Goal: Information Seeking & Learning: Learn about a topic

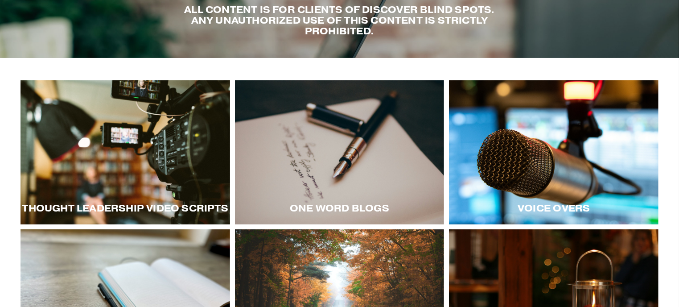
scroll to position [90, 0]
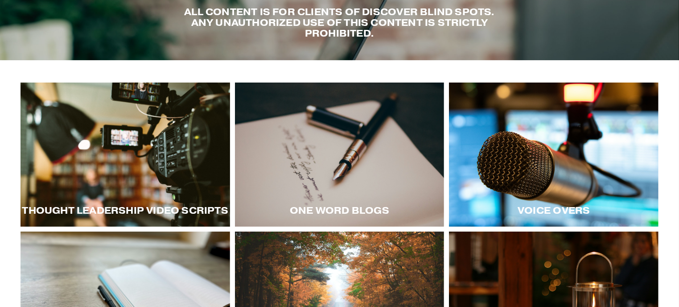
click at [383, 157] on div at bounding box center [340, 154] width 210 height 144
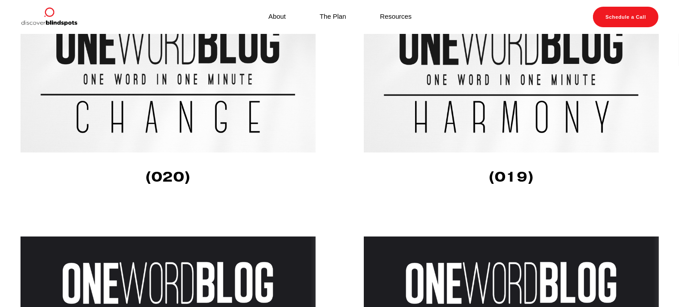
scroll to position [272, 0]
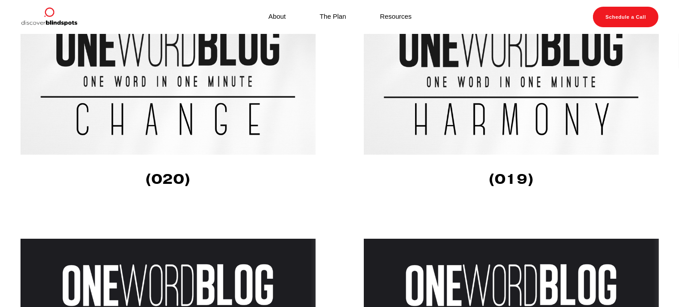
click at [187, 94] on img at bounding box center [168, 77] width 295 height 155
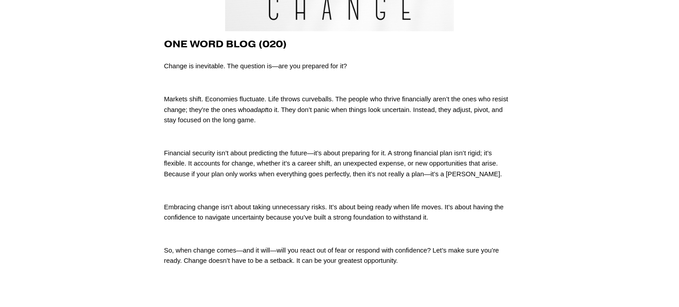
scroll to position [140, 0]
